Goal: Task Accomplishment & Management: Complete application form

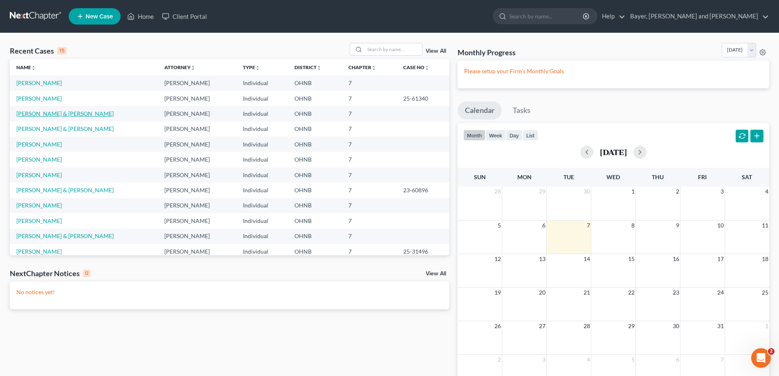
click at [49, 110] on link "[PERSON_NAME] & [PERSON_NAME]" at bounding box center [64, 113] width 97 height 7
click at [49, 111] on link "[PERSON_NAME] & [PERSON_NAME]" at bounding box center [64, 113] width 97 height 7
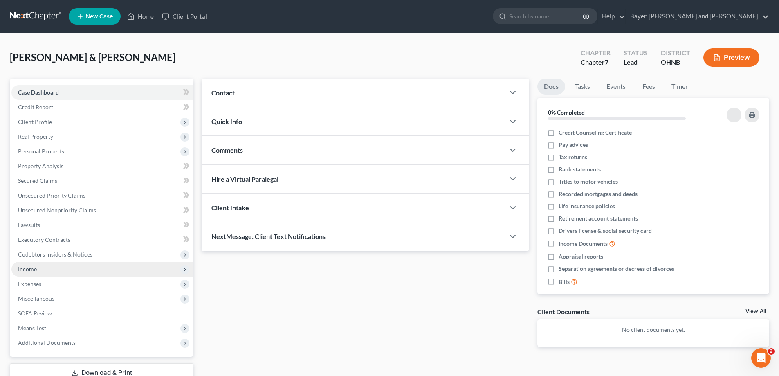
click at [54, 275] on span "Income" at bounding box center [102, 269] width 182 height 15
click at [180, 266] on span "Income" at bounding box center [102, 269] width 182 height 15
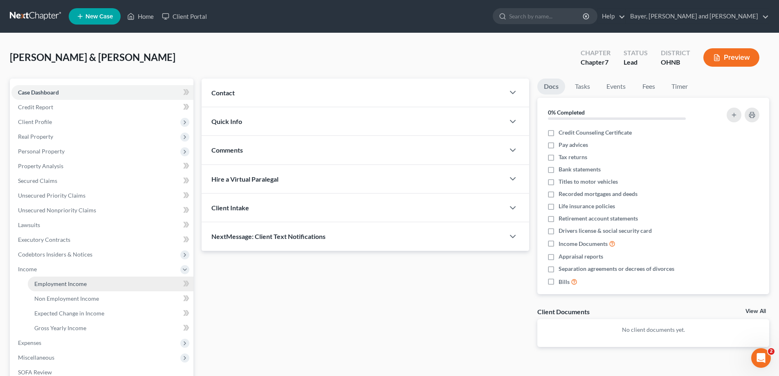
click at [125, 285] on link "Employment Income" at bounding box center [111, 283] width 166 height 15
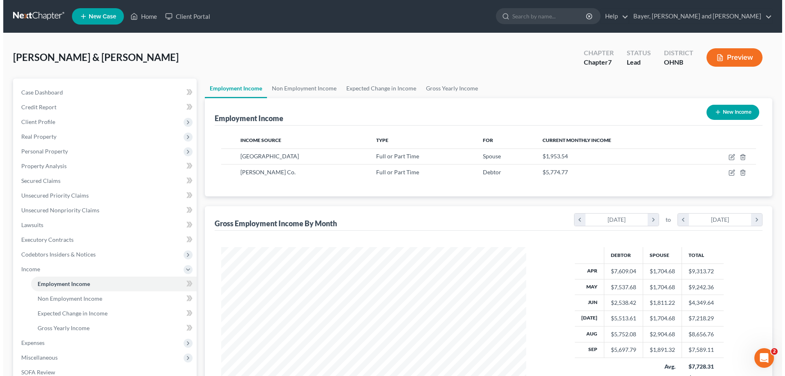
scroll to position [153, 321]
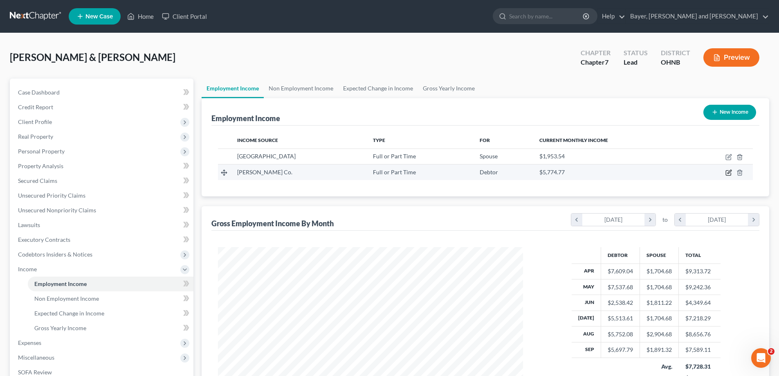
click at [729, 174] on icon "button" at bounding box center [728, 172] width 7 height 7
select select "0"
select select "36"
select select "3"
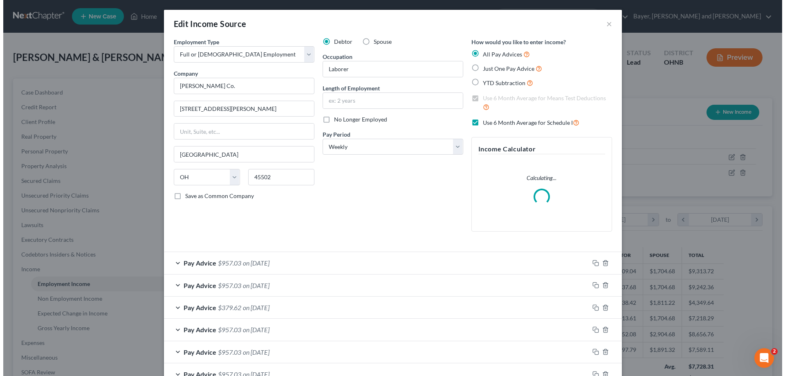
scroll to position [154, 324]
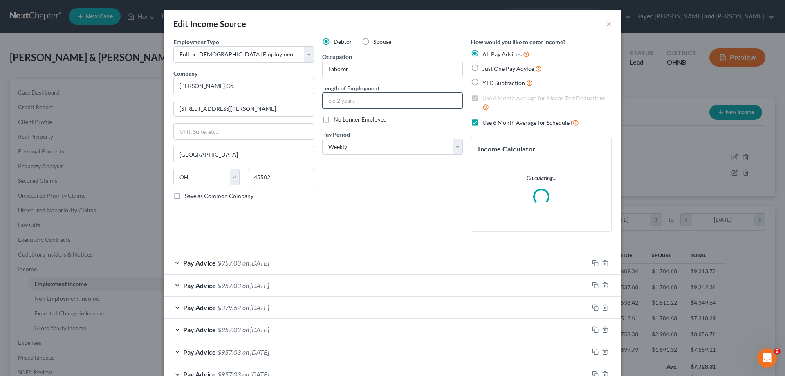
click at [376, 101] on input "text" at bounding box center [393, 101] width 140 height 16
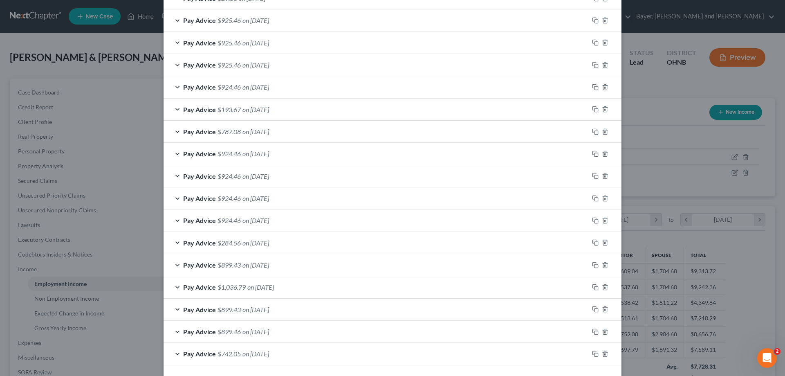
scroll to position [632, 0]
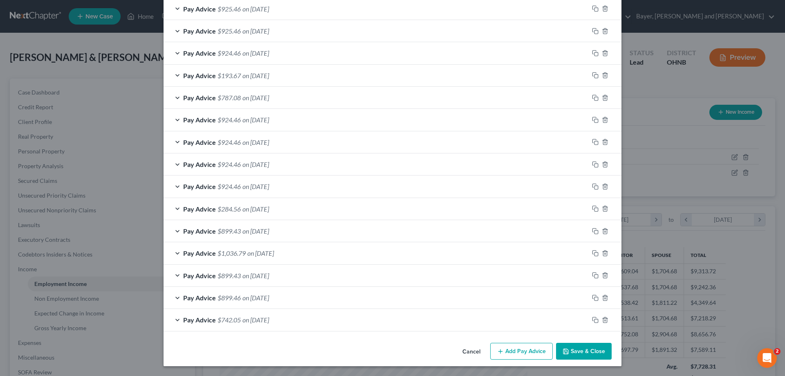
type input "8 years"
click at [570, 351] on button "Save & Close" at bounding box center [584, 351] width 56 height 17
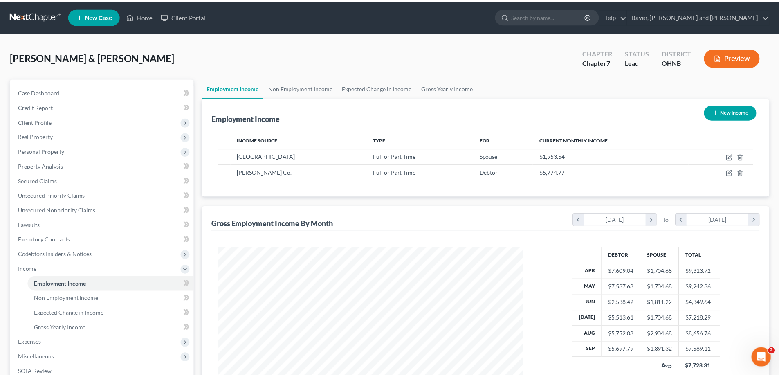
scroll to position [408792, 408623]
